Goal: Transaction & Acquisition: Purchase product/service

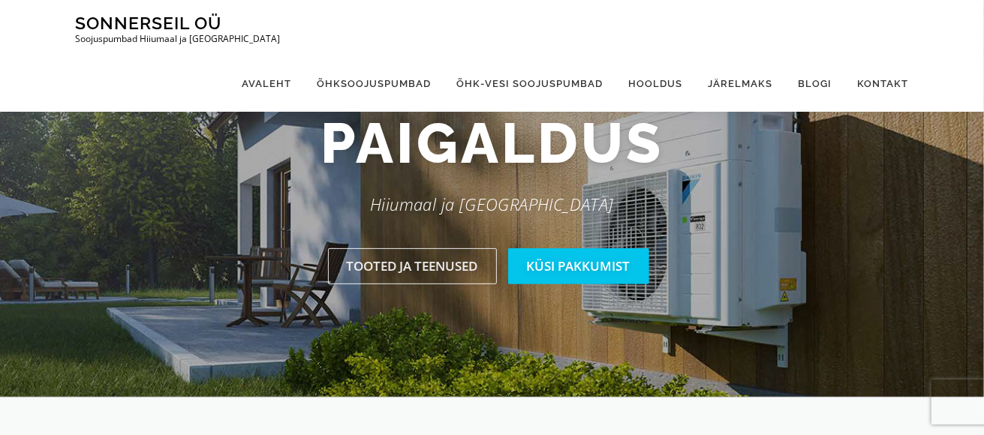
scroll to position [225, 0]
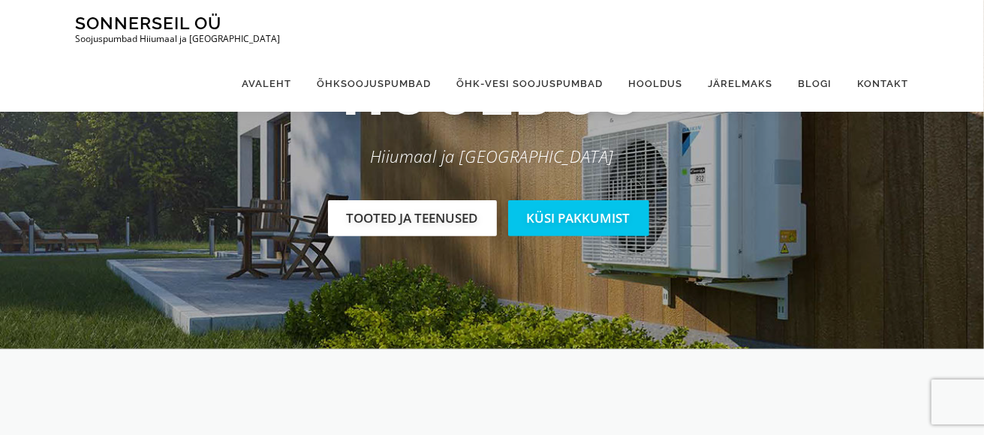
click at [430, 220] on link "Tooted ja teenused" at bounding box center [412, 217] width 169 height 35
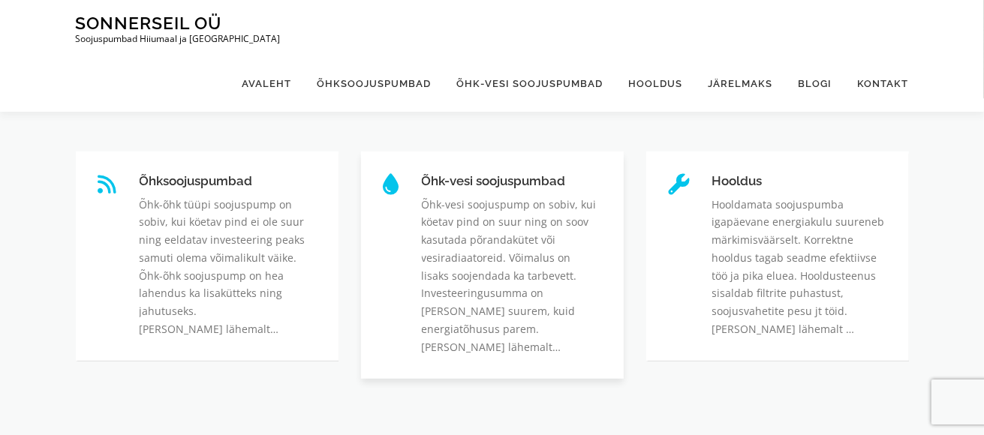
scroll to position [518, 0]
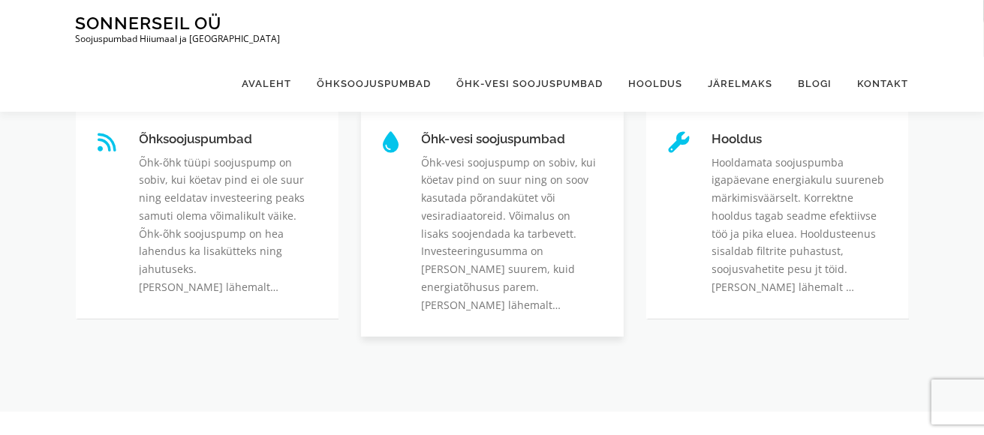
click at [422, 132] on link "Õhk-vesi soojuspumbad" at bounding box center [422, 132] width 0 height 0
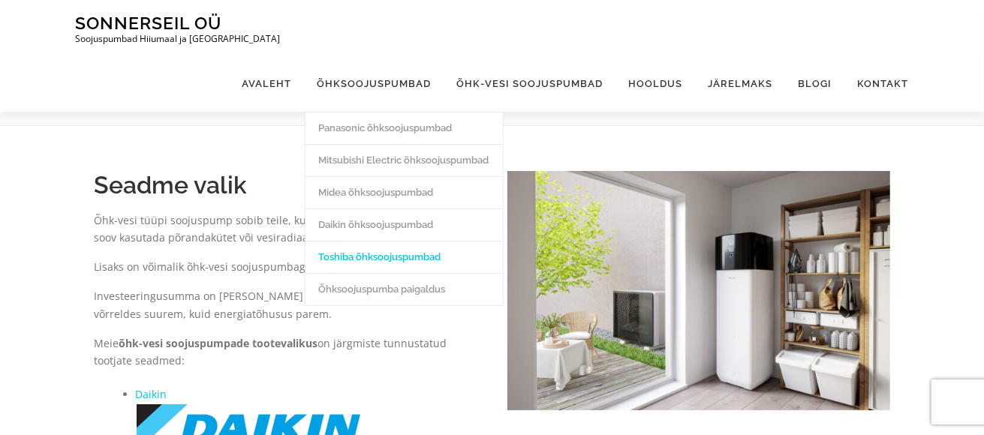
click at [377, 241] on link "Toshiba õhksoojuspumbad" at bounding box center [403, 257] width 197 height 32
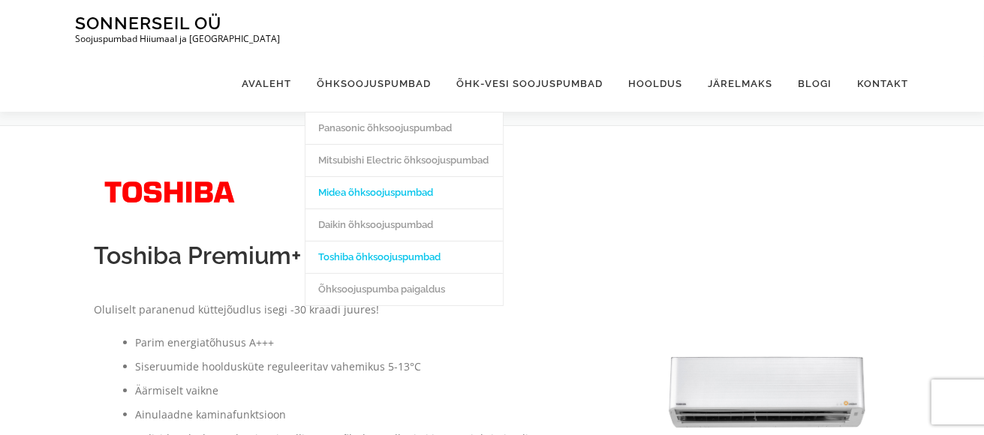
click at [389, 176] on link "Midea õhksoojuspumbad" at bounding box center [403, 192] width 197 height 32
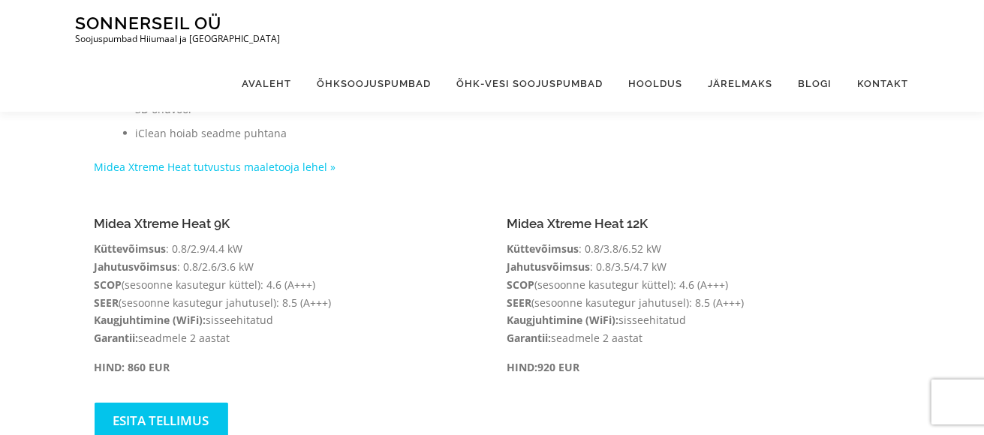
scroll to position [1051, 0]
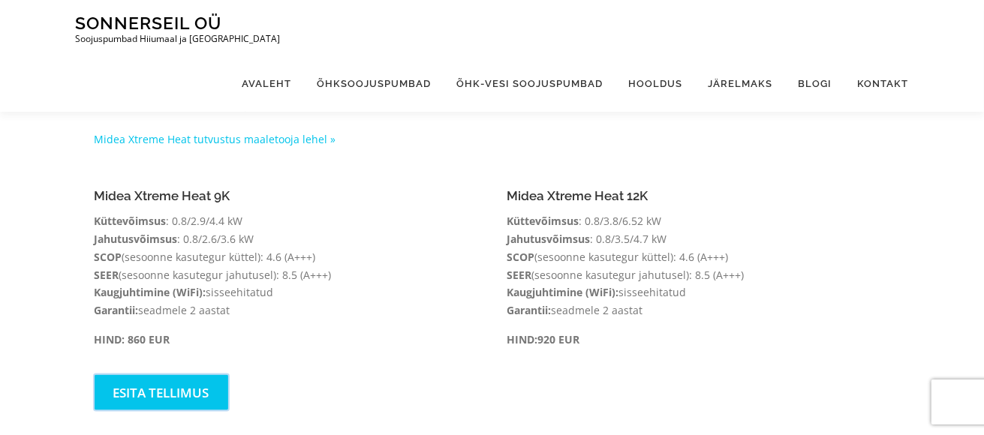
click at [162, 375] on link "Esita tellimus" at bounding box center [162, 392] width 134 height 35
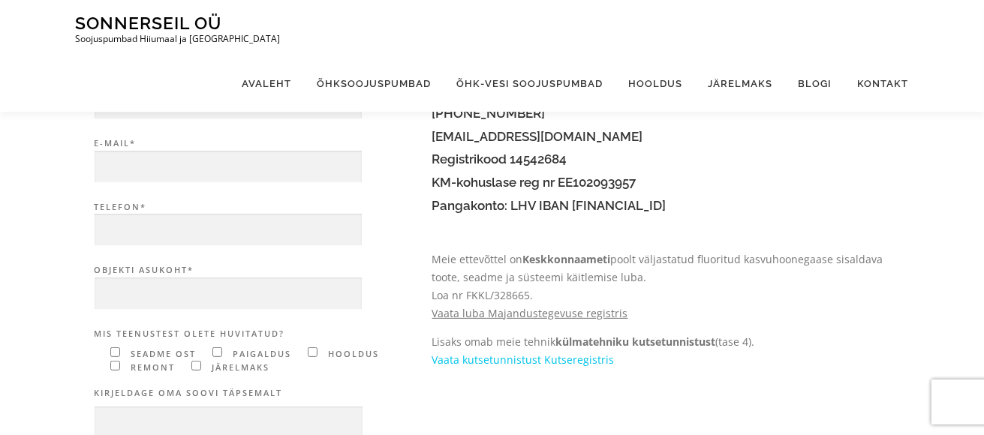
scroll to position [150, 0]
